Goal: Information Seeking & Learning: Learn about a topic

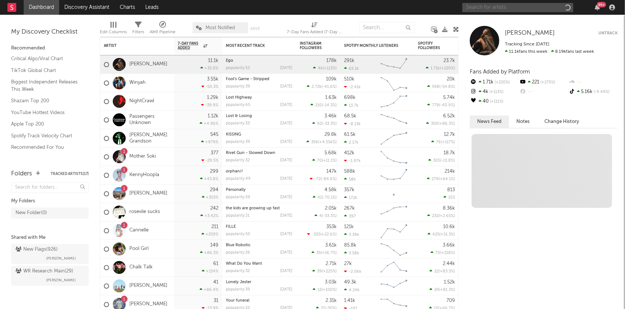
click at [479, 3] on input "text" at bounding box center [517, 7] width 111 height 9
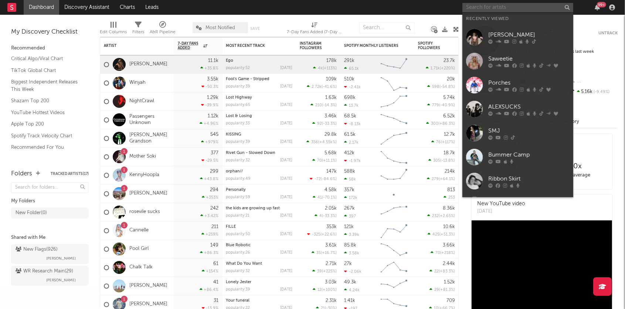
type input "h"
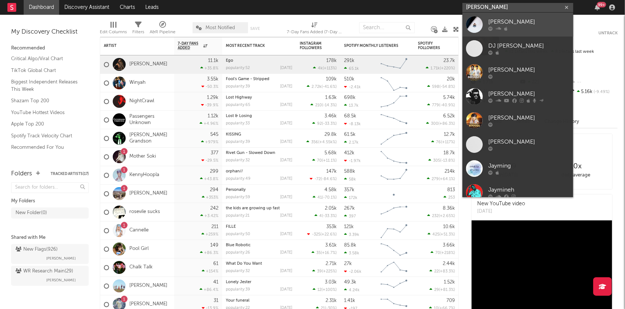
type input "jaymin"
click at [510, 27] on div at bounding box center [528, 29] width 81 height 4
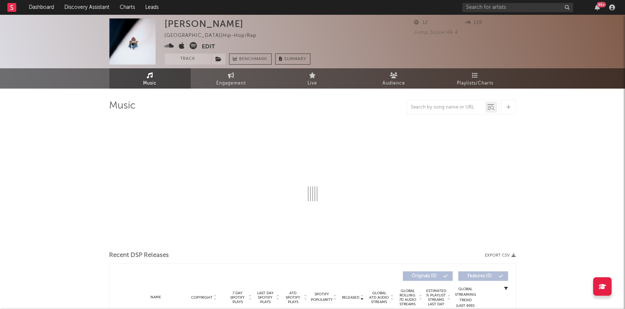
select select "1w"
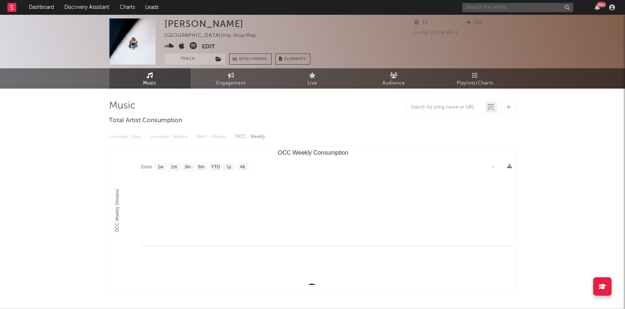
click at [482, 9] on input "text" at bounding box center [517, 7] width 111 height 9
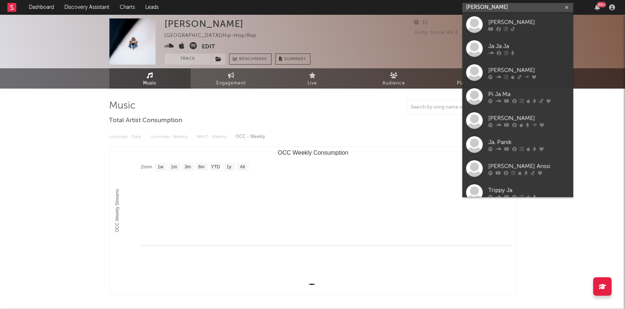
type input "jaymin"
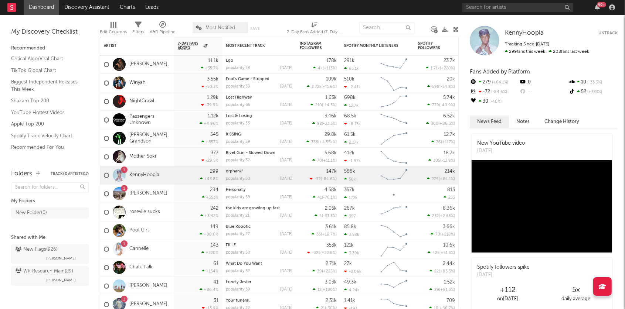
click at [538, 13] on div "99 +" at bounding box center [539, 7] width 155 height 15
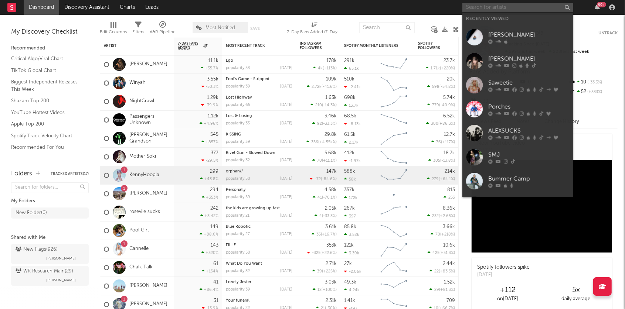
click at [533, 5] on input "text" at bounding box center [517, 7] width 111 height 9
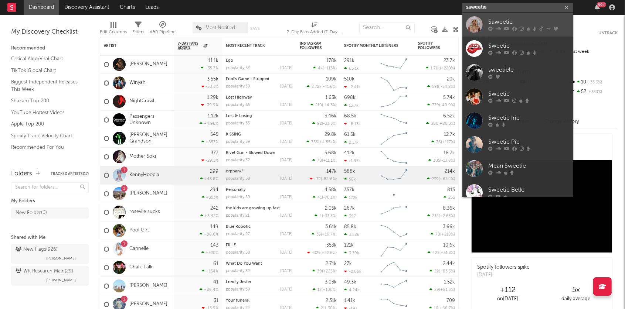
type input "saweetie"
click at [535, 26] on div "Saweetie" at bounding box center [528, 22] width 81 height 9
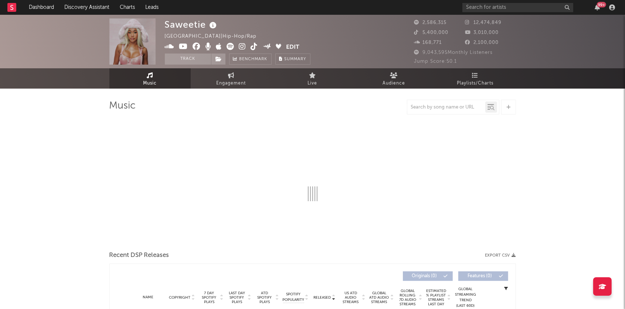
select select "6m"
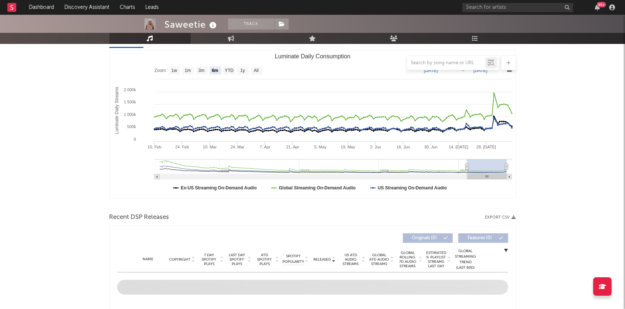
scroll to position [256, 0]
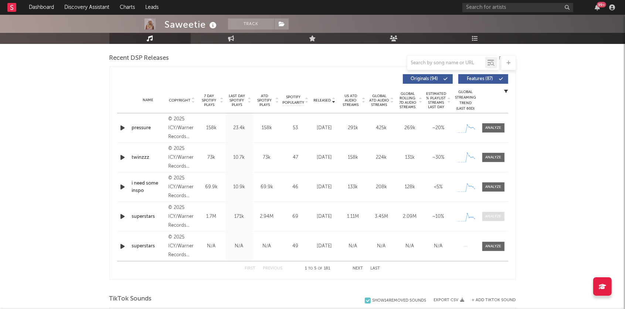
click at [493, 219] on div at bounding box center [493, 217] width 16 height 6
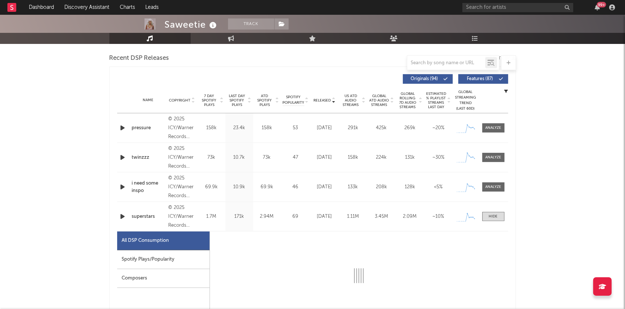
select select "1w"
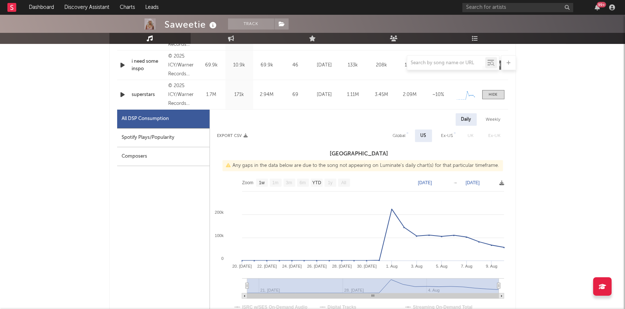
scroll to position [367, 0]
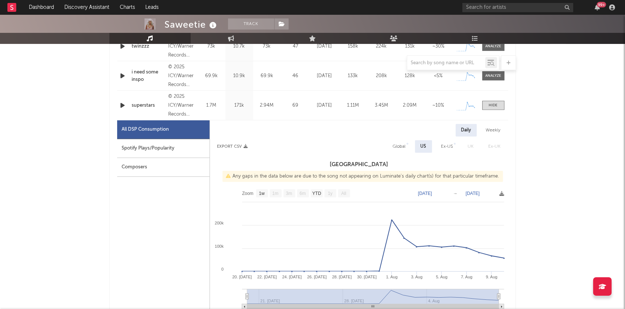
click at [397, 149] on div "Global" at bounding box center [399, 146] width 13 height 9
select select "1w"
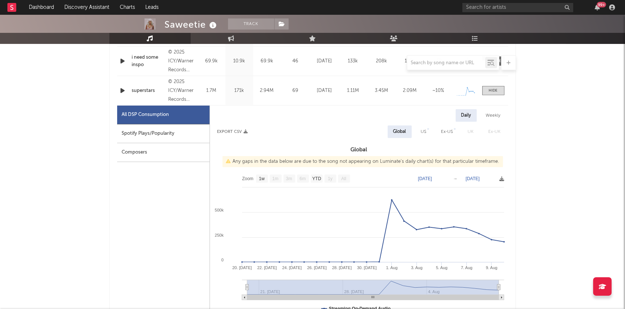
scroll to position [379, 0]
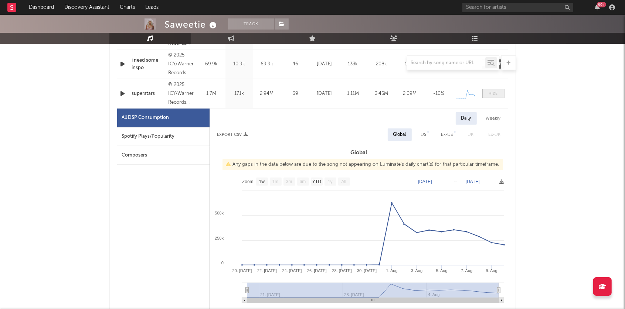
click at [496, 94] on div at bounding box center [493, 94] width 9 height 6
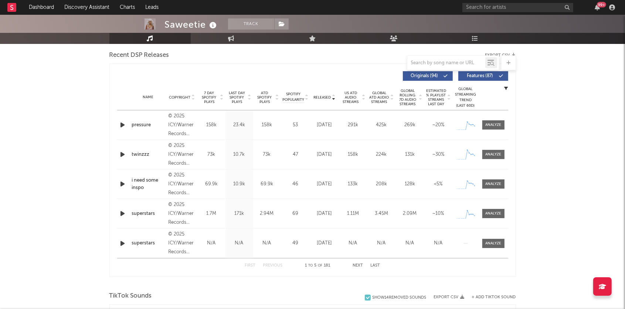
scroll to position [255, 0]
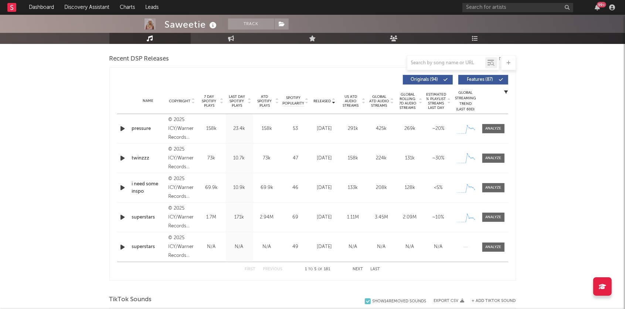
click at [354, 269] on button "Next" at bounding box center [358, 270] width 10 height 4
click at [497, 128] on div at bounding box center [493, 129] width 16 height 6
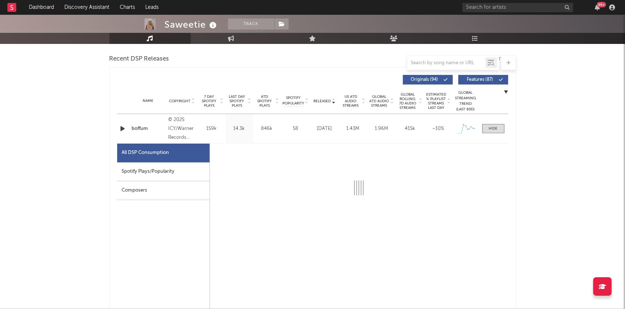
select select "1w"
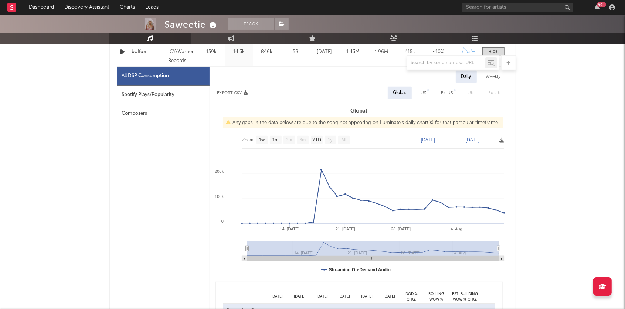
scroll to position [328, 0]
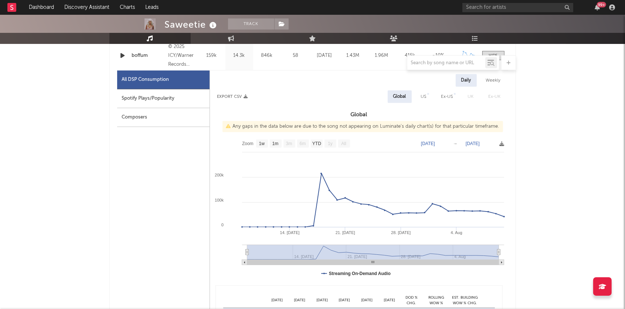
click at [425, 97] on div "US" at bounding box center [424, 96] width 6 height 9
select select "1w"
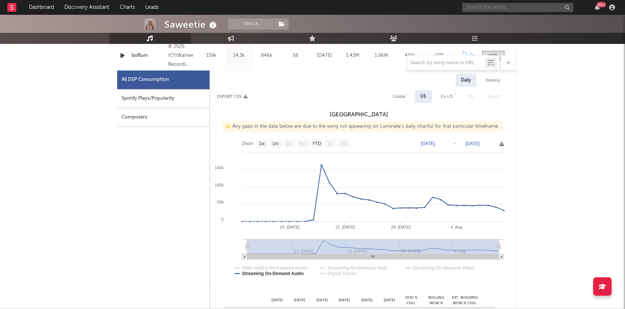
click at [484, 6] on input "text" at bounding box center [517, 7] width 111 height 9
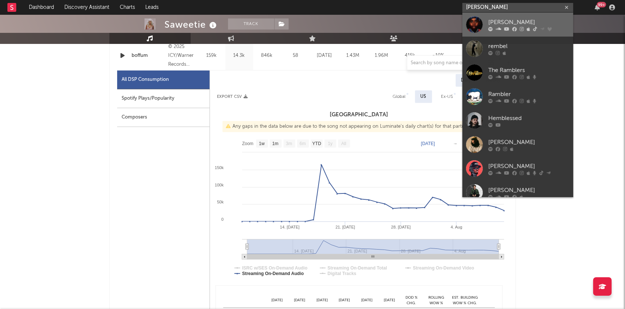
type input "remble"
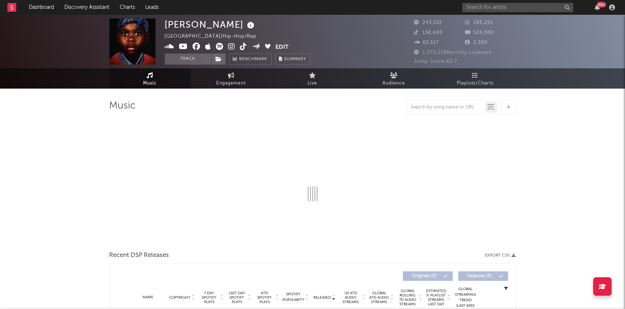
select select "6m"
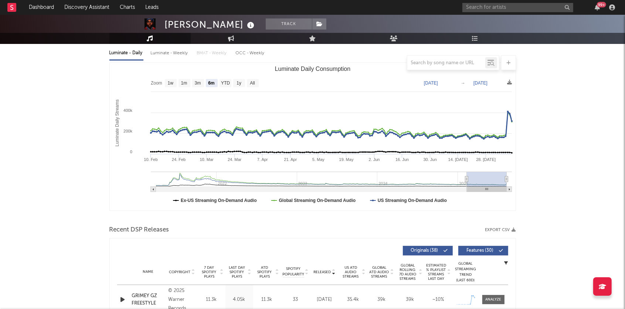
scroll to position [287, 0]
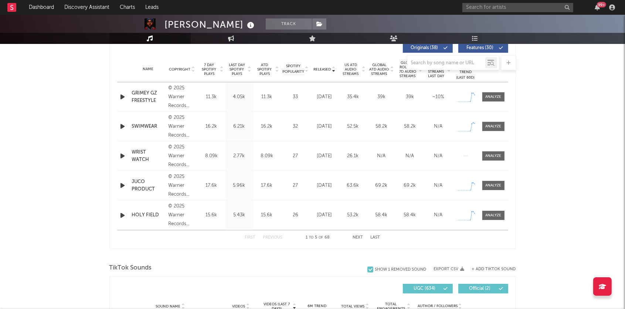
click at [249, 69] on div at bounding box center [312, 62] width 407 height 15
click at [249, 72] on div at bounding box center [249, 69] width 4 height 13
click at [497, 95] on div at bounding box center [493, 97] width 16 height 6
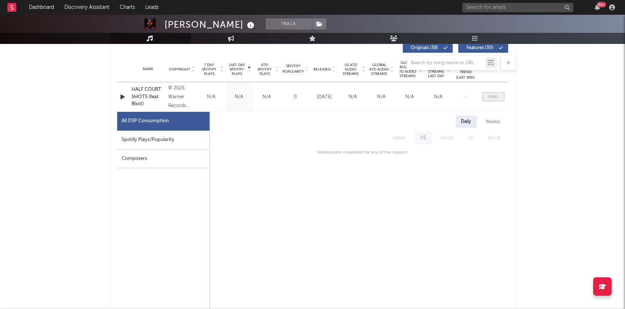
click at [497, 95] on div at bounding box center [493, 97] width 9 height 6
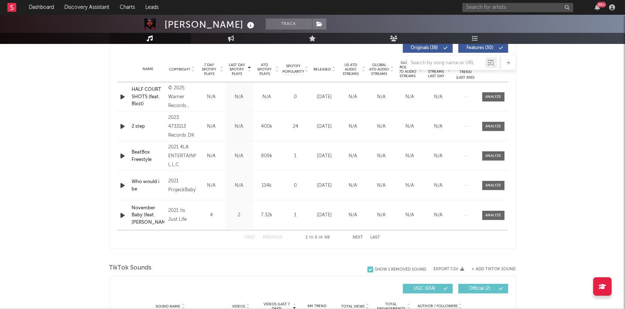
click at [361, 69] on div at bounding box center [312, 62] width 407 height 15
click at [333, 69] on div at bounding box center [312, 62] width 407 height 15
click at [319, 67] on div at bounding box center [312, 62] width 407 height 15
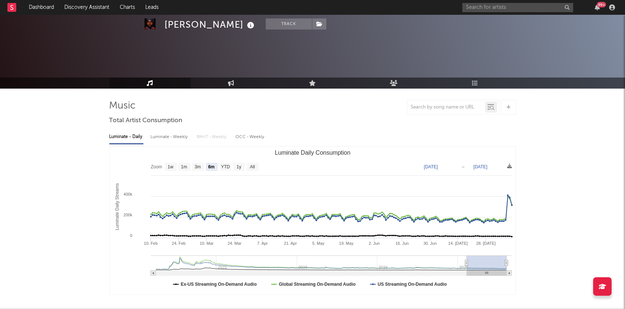
scroll to position [181, 0]
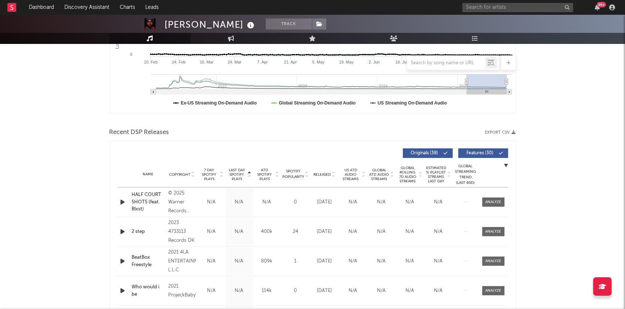
click at [333, 175] on icon at bounding box center [334, 176] width 4 height 3
click at [333, 174] on icon at bounding box center [334, 173] width 4 height 3
click at [333, 175] on icon at bounding box center [334, 176] width 4 height 3
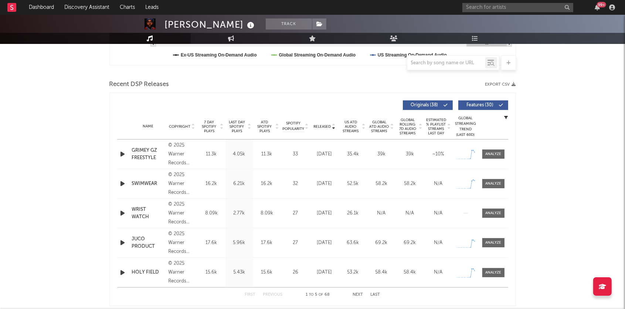
scroll to position [236, 0]
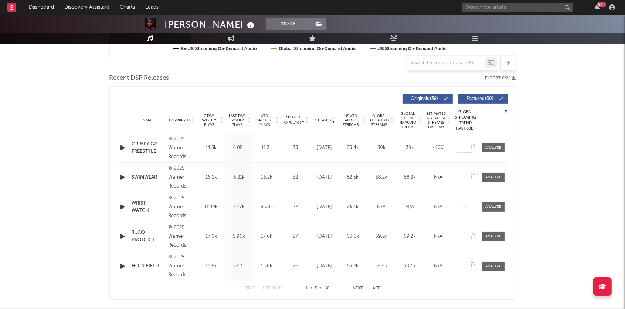
click at [359, 289] on button "Next" at bounding box center [358, 289] width 10 height 4
click at [268, 287] on button "Previous" at bounding box center [273, 289] width 20 height 4
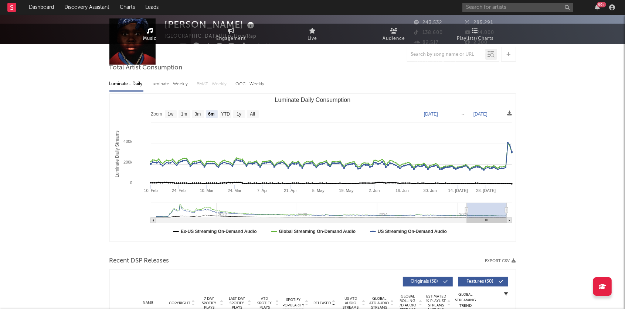
scroll to position [0, 0]
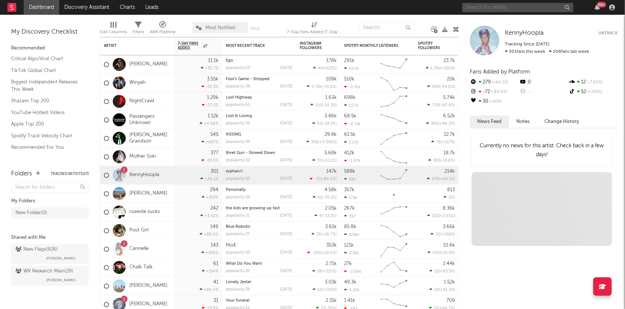
click at [491, 6] on input "text" at bounding box center [517, 7] width 111 height 9
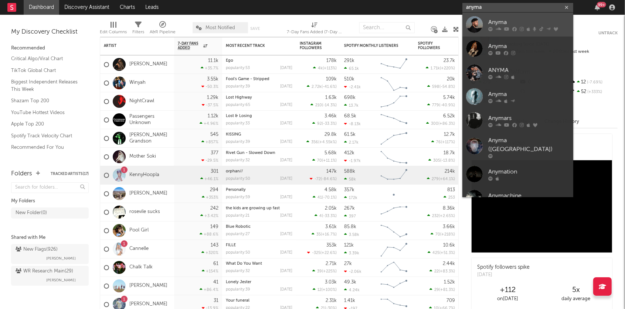
type input "anyma"
click at [496, 21] on div "Anyma" at bounding box center [528, 22] width 81 height 9
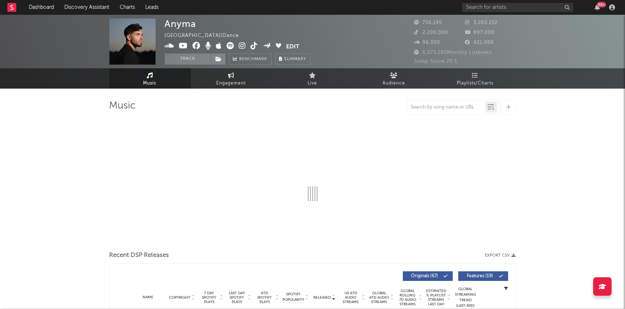
select select "6m"
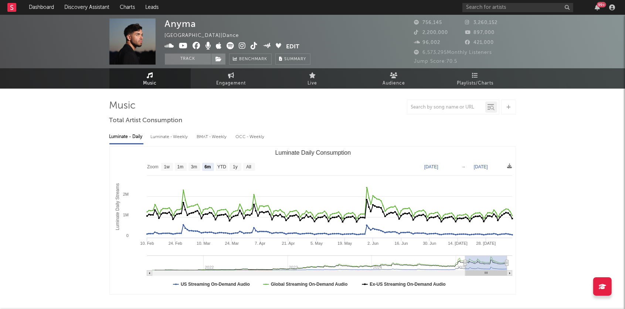
click at [241, 44] on icon at bounding box center [242, 45] width 7 height 7
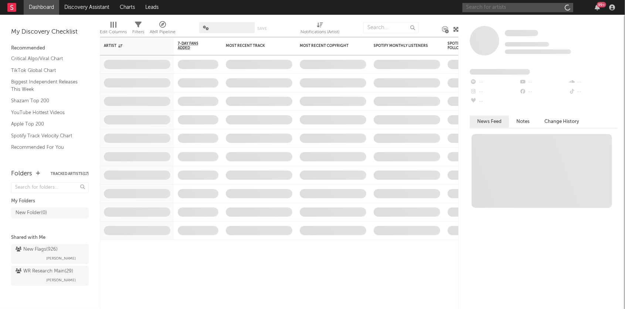
click at [500, 10] on input "text" at bounding box center [517, 7] width 111 height 9
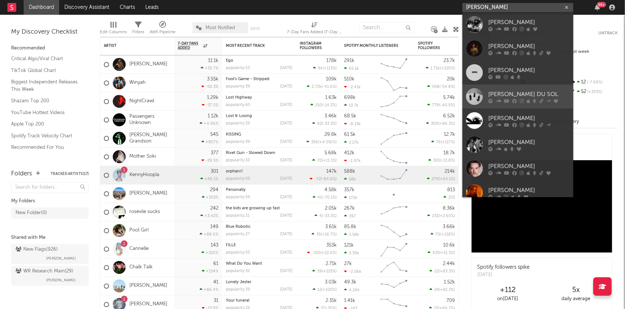
type input "[PERSON_NAME]"
click at [507, 96] on div "[PERSON_NAME] DU SOL" at bounding box center [528, 94] width 81 height 9
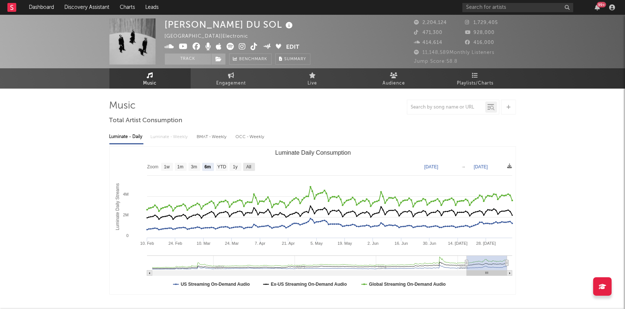
click at [248, 165] on text "All" at bounding box center [248, 167] width 5 height 5
select select "All"
type input "[DATE]"
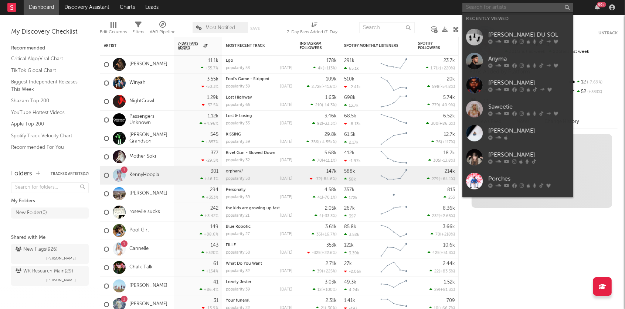
click at [499, 4] on input "text" at bounding box center [517, 7] width 111 height 9
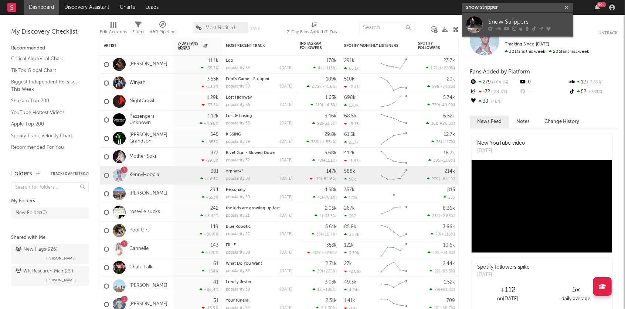
type input "snow stripper"
click at [497, 22] on div "Snow Strippers" at bounding box center [528, 22] width 81 height 9
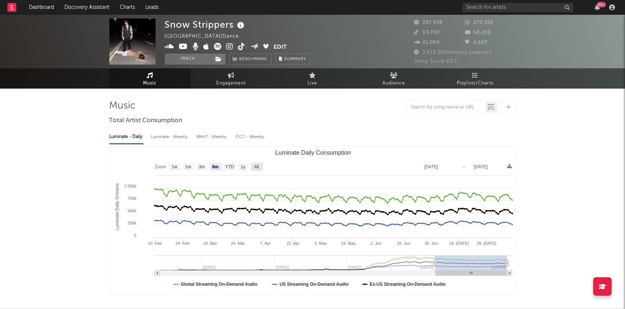
click at [257, 165] on text "All" at bounding box center [256, 167] width 5 height 5
select select "All"
type input "[DATE]"
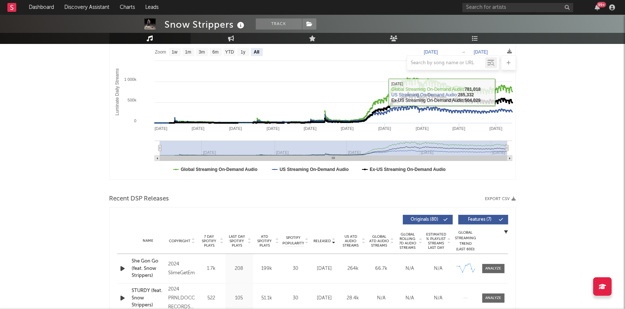
scroll to position [251, 0]
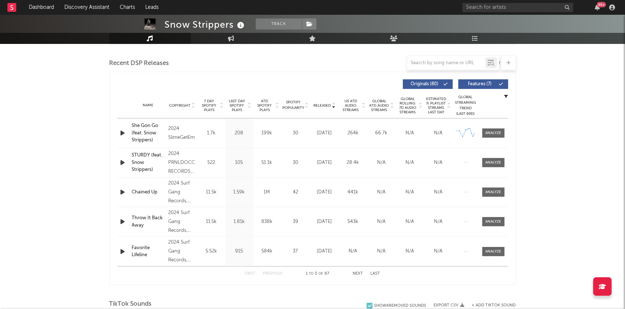
click at [249, 103] on icon at bounding box center [250, 104] width 4 height 3
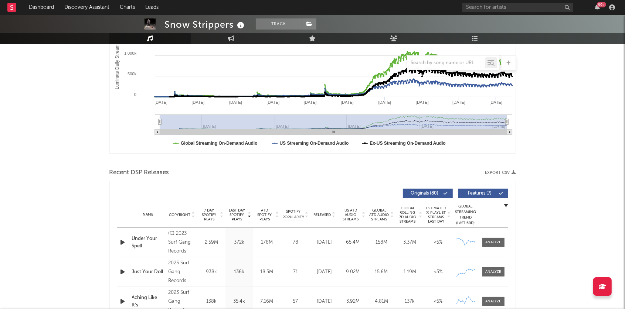
scroll to position [0, 0]
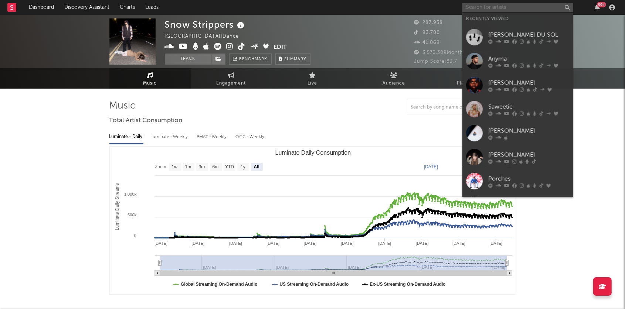
click at [477, 5] on input "text" at bounding box center [517, 7] width 111 height 9
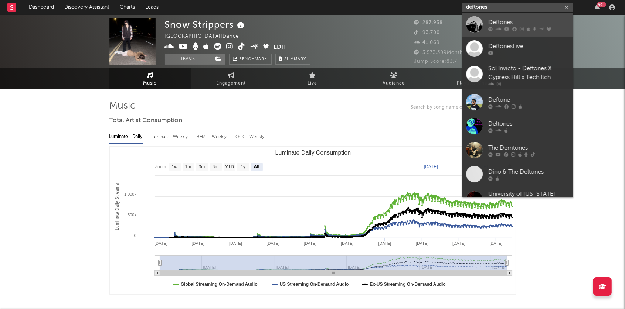
type input "deftones"
click at [478, 29] on div at bounding box center [474, 24] width 17 height 17
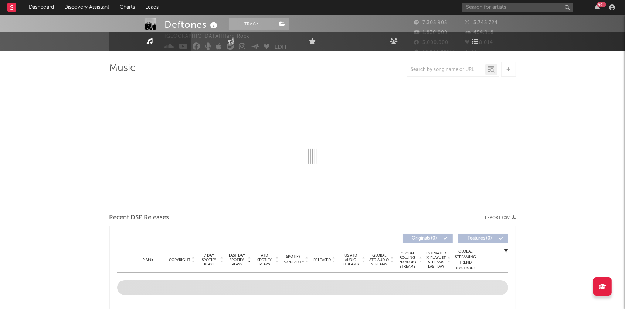
scroll to position [57, 0]
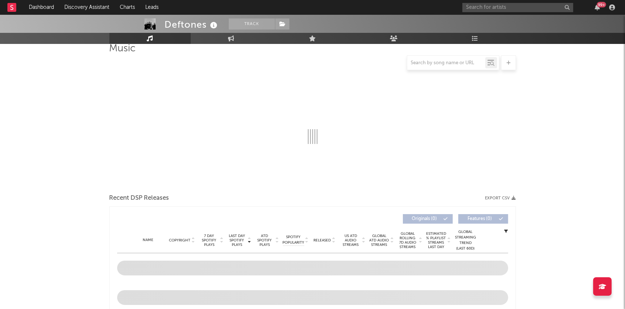
select select "6m"
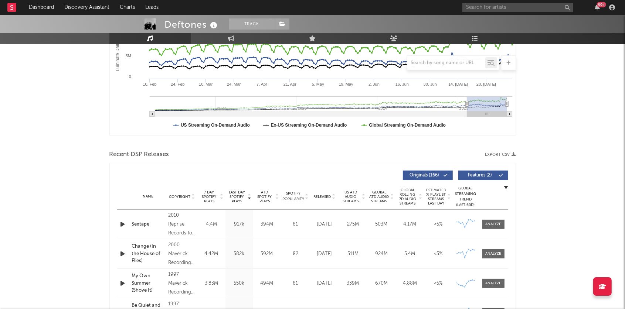
scroll to position [184, 0]
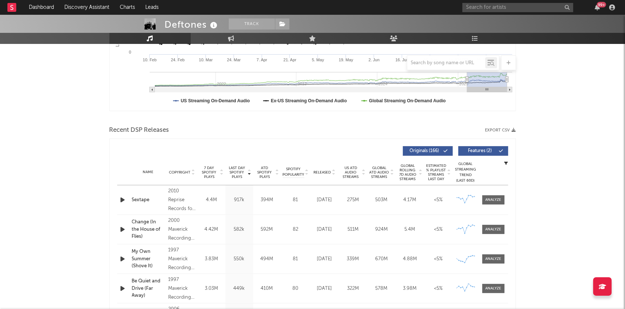
click at [335, 173] on icon at bounding box center [334, 174] width 4 height 3
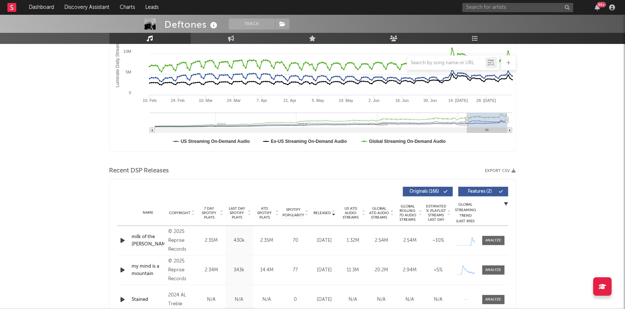
scroll to position [46, 0]
